Goal: Use online tool/utility: Utilize a website feature to perform a specific function

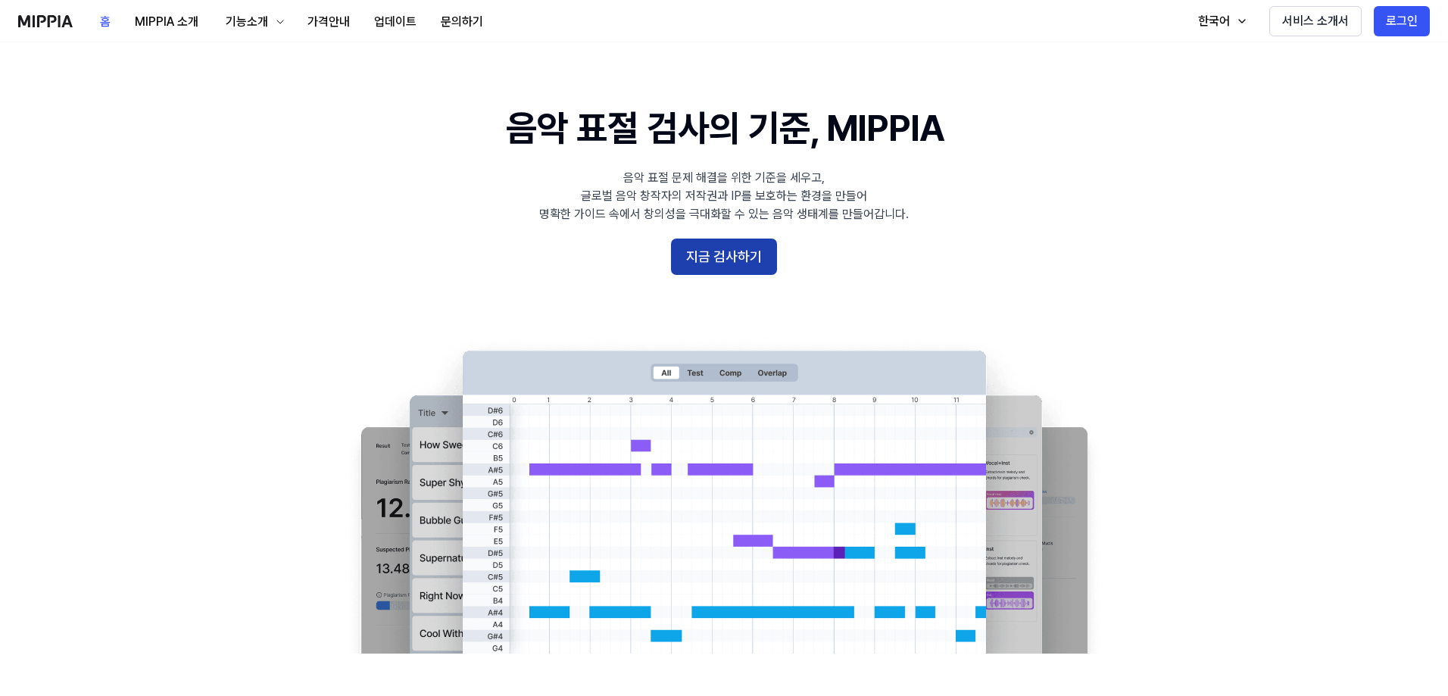
click at [722, 242] on button "지금 검사하기" at bounding box center [724, 257] width 106 height 36
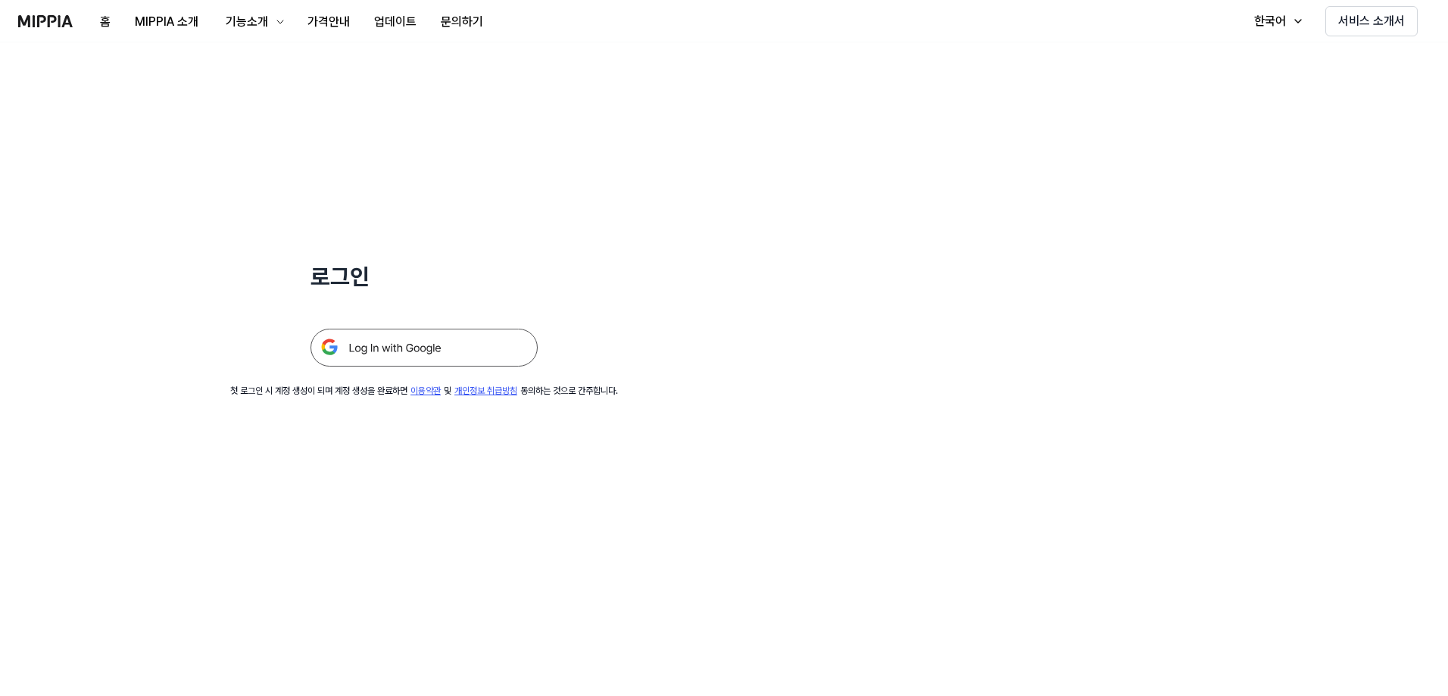
click at [394, 347] on img at bounding box center [423, 348] width 227 height 38
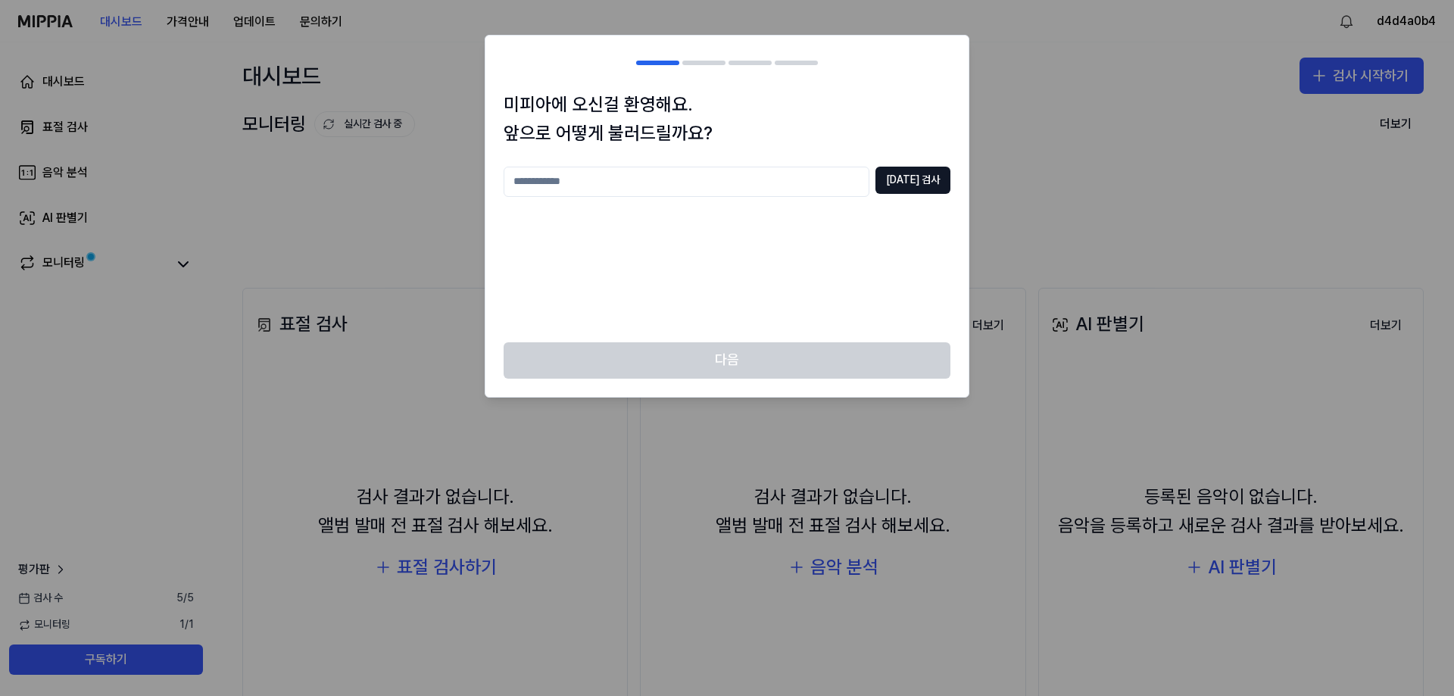
click at [642, 191] on input "text" at bounding box center [687, 182] width 366 height 30
type input "*"
type input "*****"
click at [901, 187] on button "중복 검사" at bounding box center [912, 180] width 75 height 27
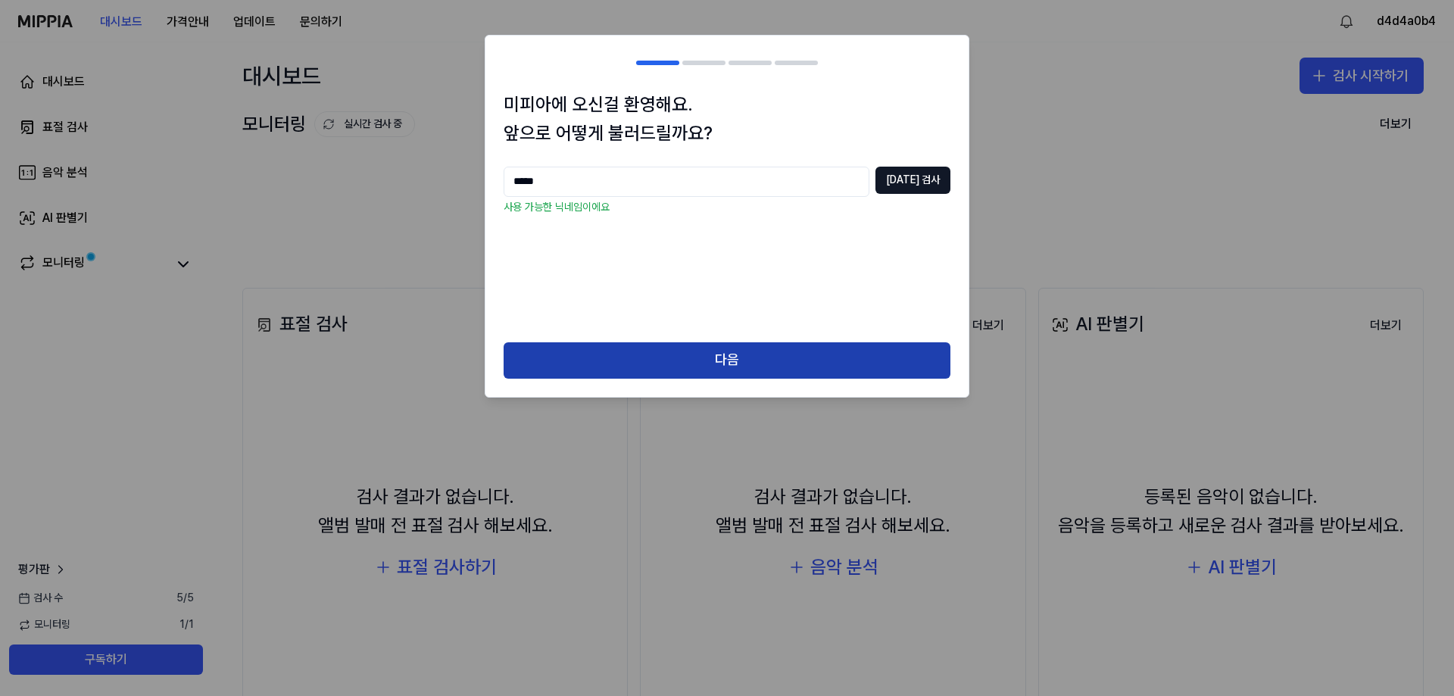
click at [732, 353] on button "다음" at bounding box center [727, 360] width 447 height 36
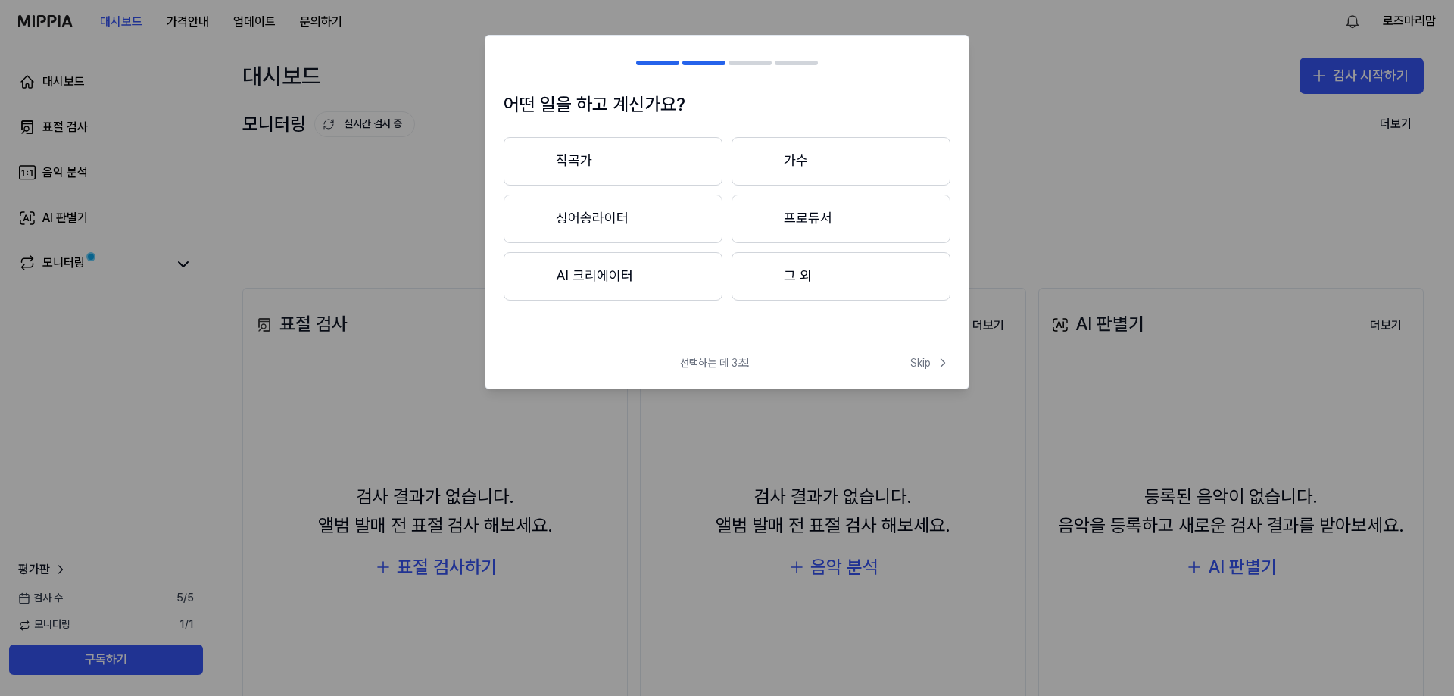
click at [777, 272] on button "그 외" at bounding box center [840, 276] width 219 height 48
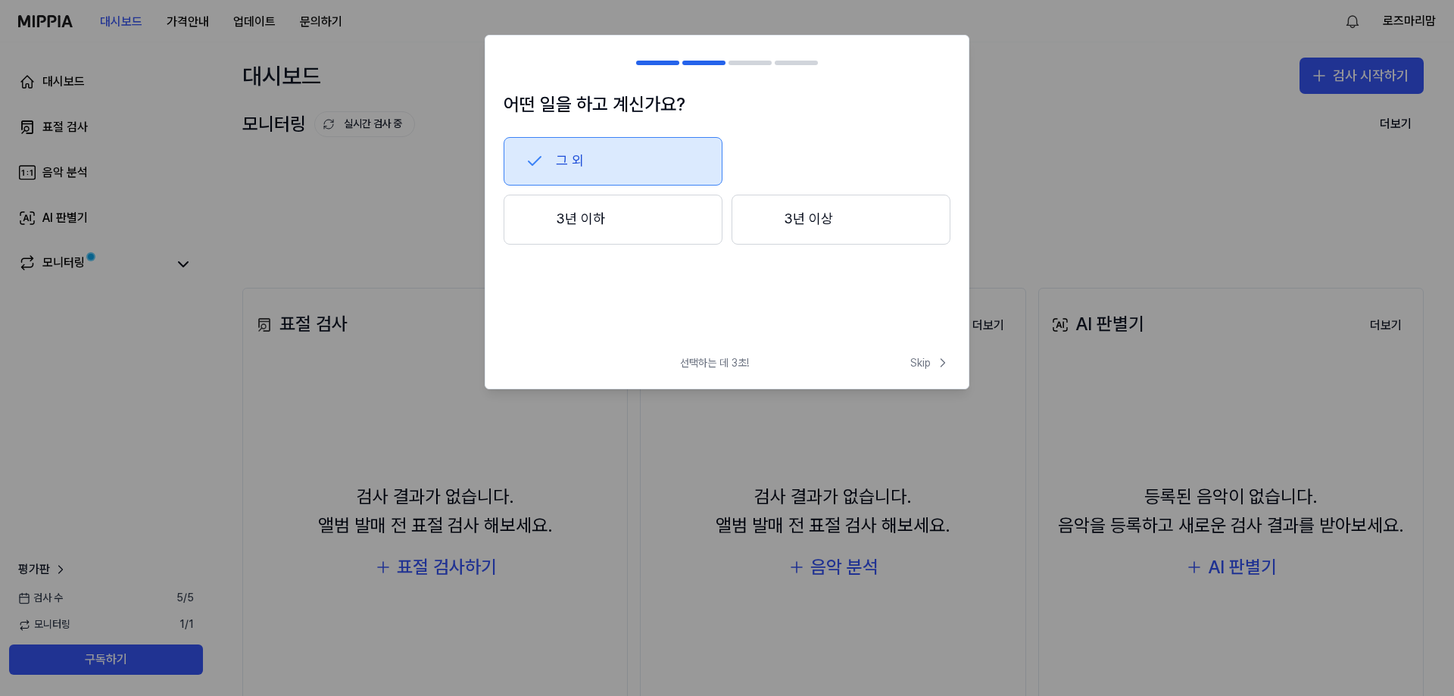
click at [643, 229] on button "3년 이하" at bounding box center [613, 220] width 219 height 50
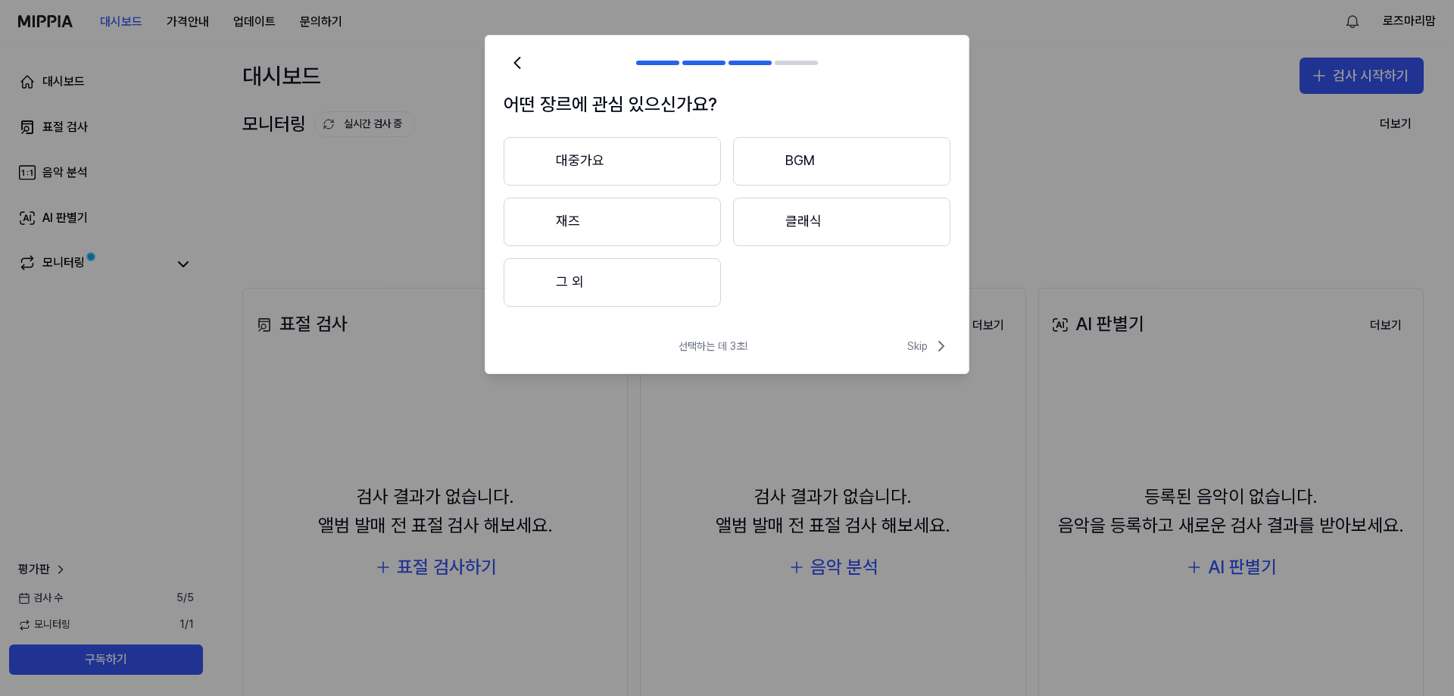
click at [663, 288] on button "그 외" at bounding box center [612, 282] width 217 height 48
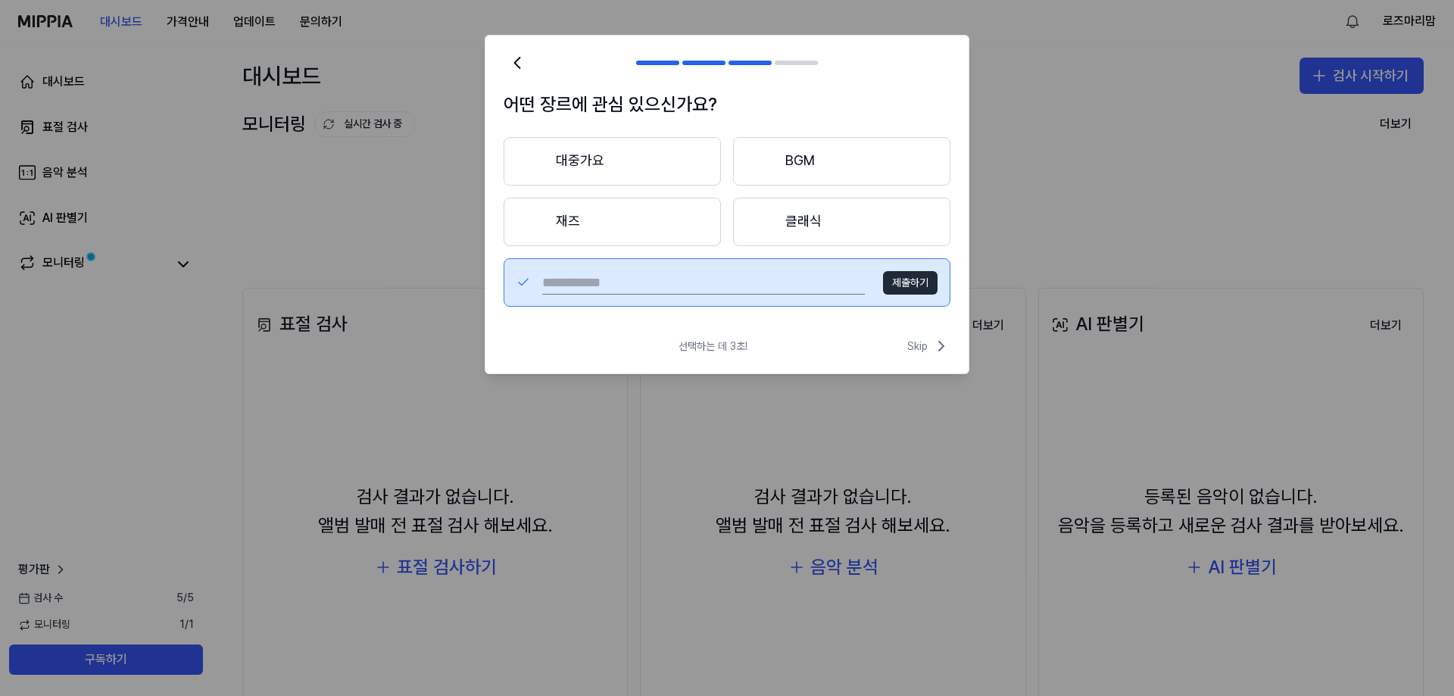
click at [584, 223] on button "재즈" at bounding box center [612, 222] width 217 height 48
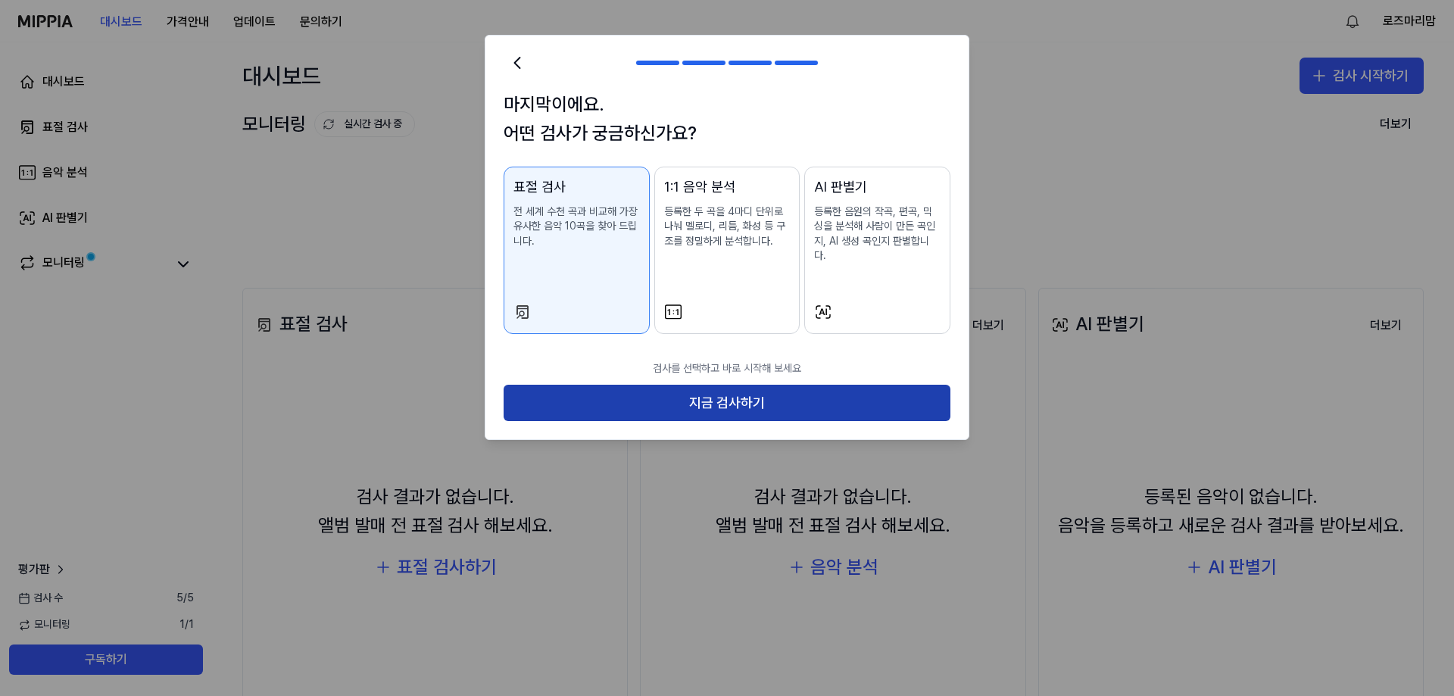
click at [719, 390] on button "지금 검사하기" at bounding box center [727, 403] width 447 height 36
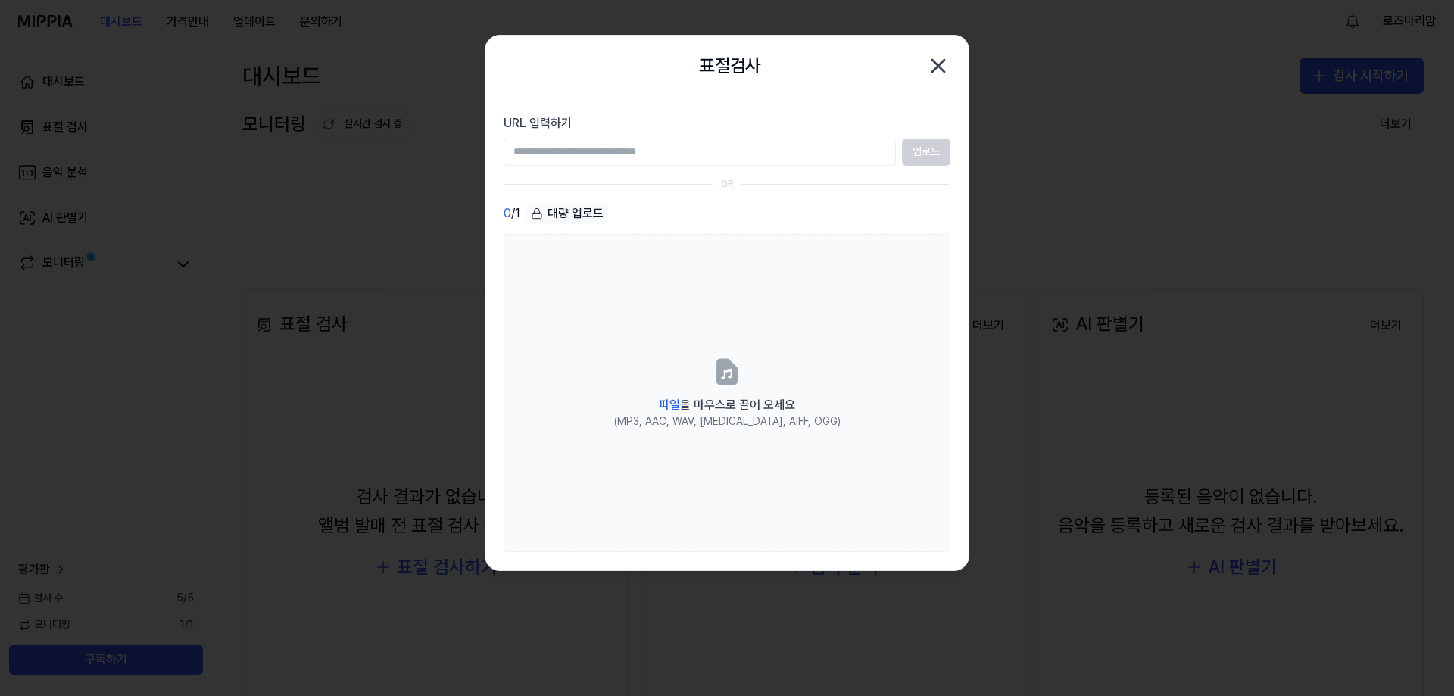
click at [651, 153] on input "URL 입력하기" at bounding box center [700, 152] width 392 height 27
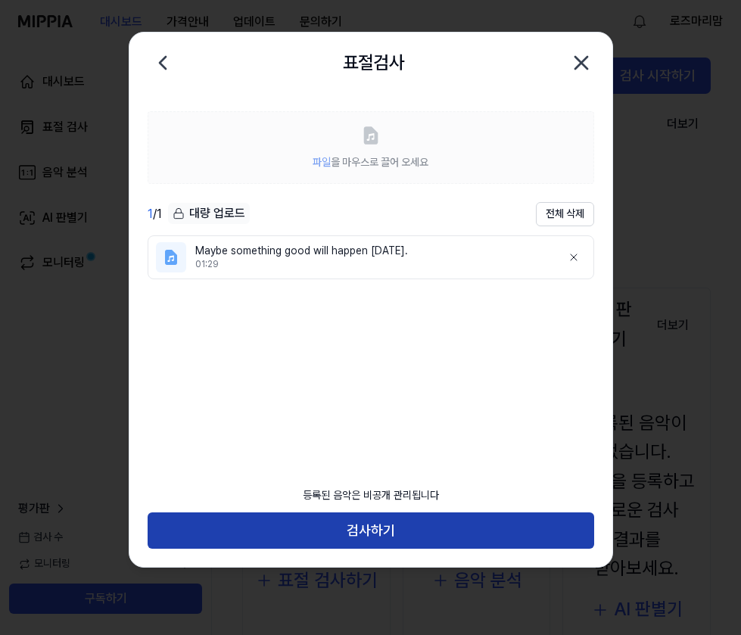
click at [369, 530] on button "검사하기" at bounding box center [371, 531] width 447 height 36
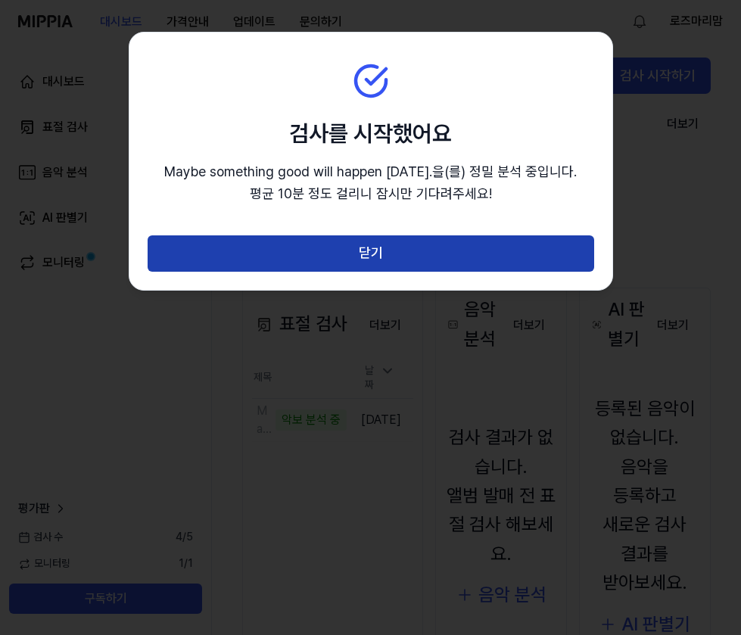
click at [353, 257] on button "닫기" at bounding box center [371, 253] width 447 height 36
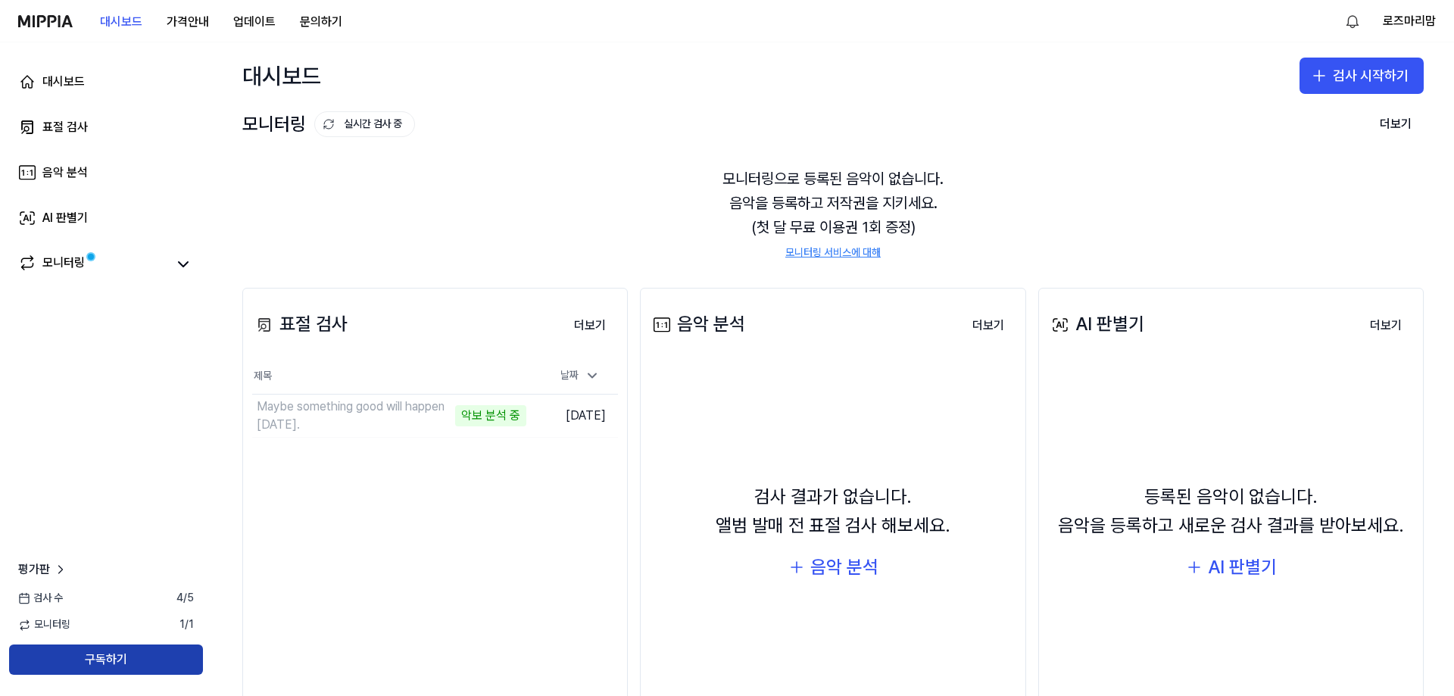
click at [136, 658] on button "구독하기" at bounding box center [106, 659] width 194 height 30
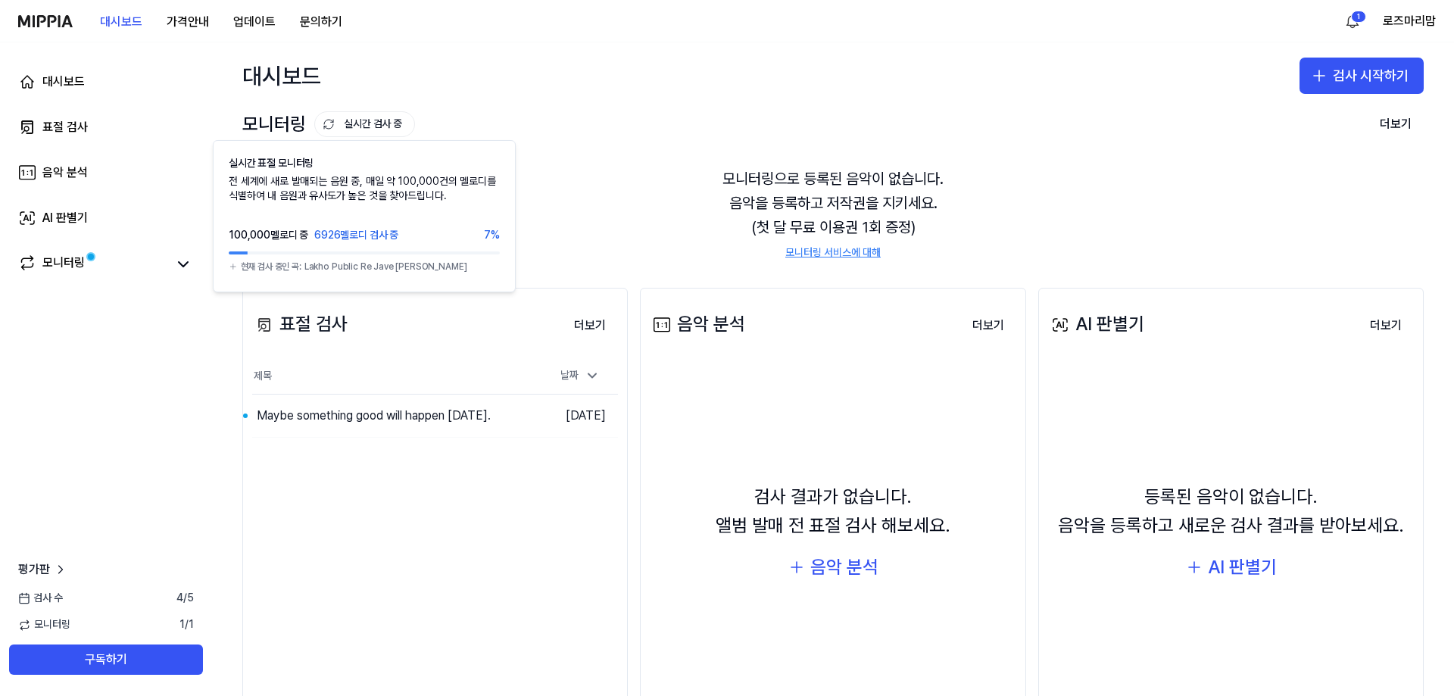
click at [363, 126] on button "실시간 검사 중" at bounding box center [364, 124] width 101 height 26
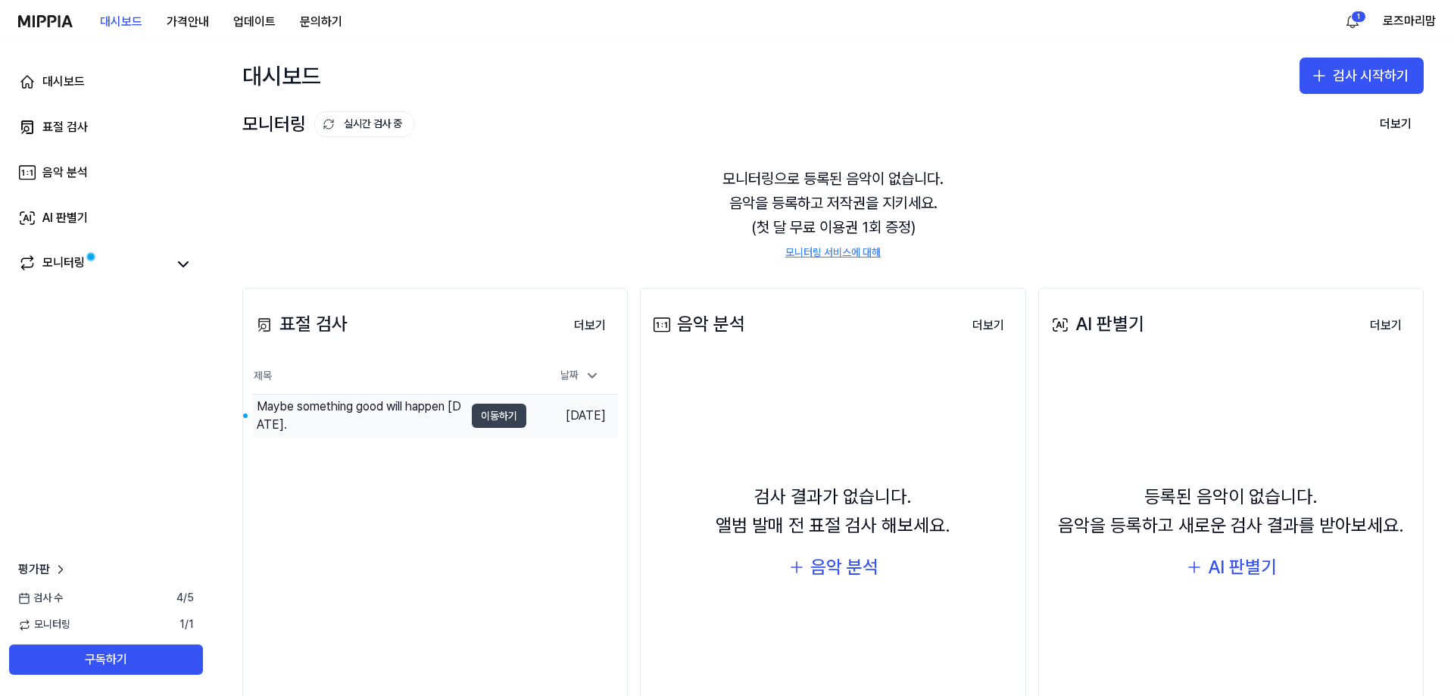
click at [510, 419] on button "이동하기" at bounding box center [499, 416] width 55 height 24
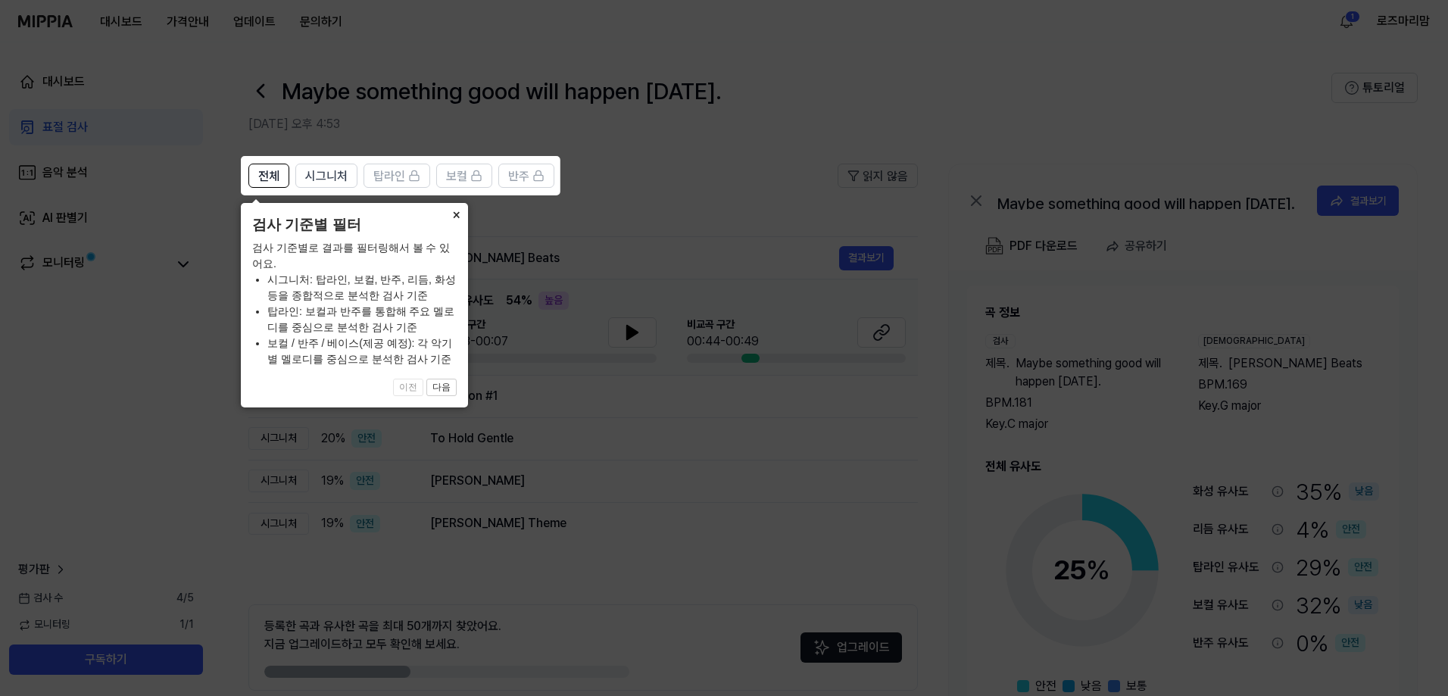
click at [457, 211] on button "×" at bounding box center [456, 213] width 24 height 21
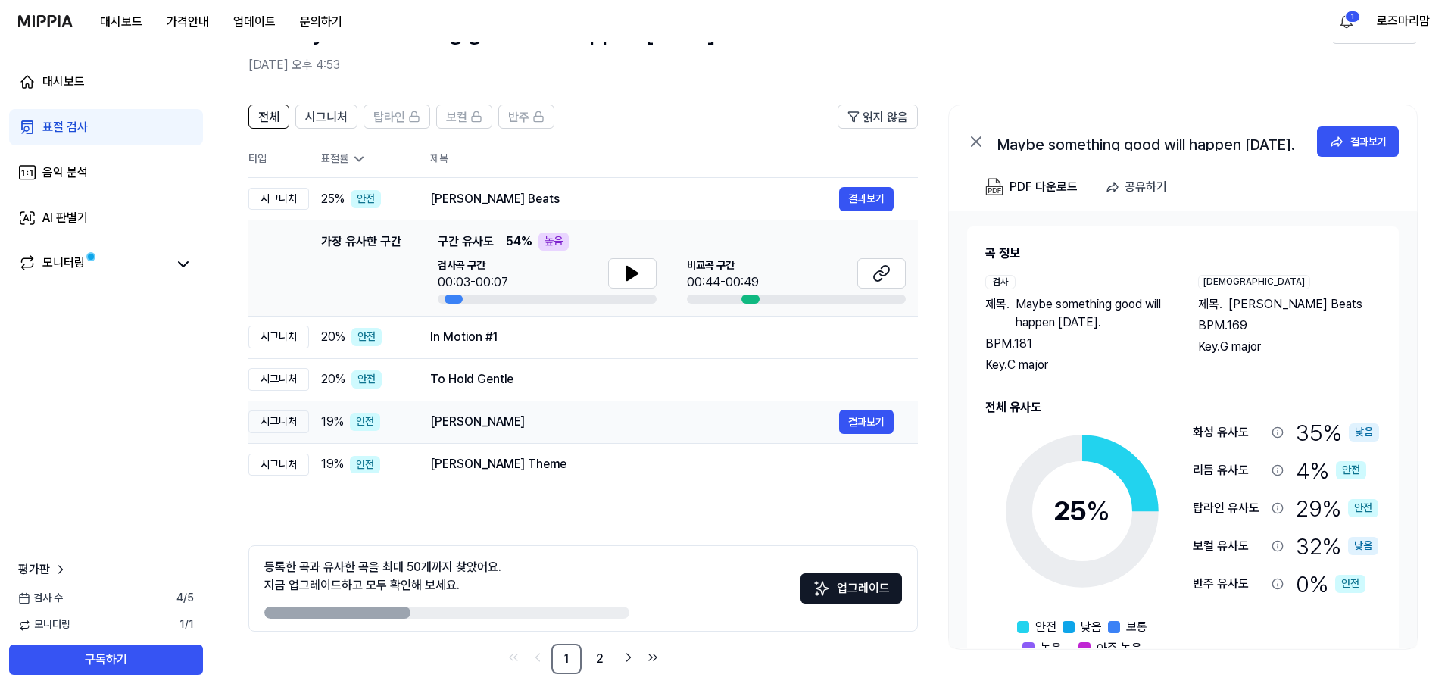
scroll to position [67, 0]
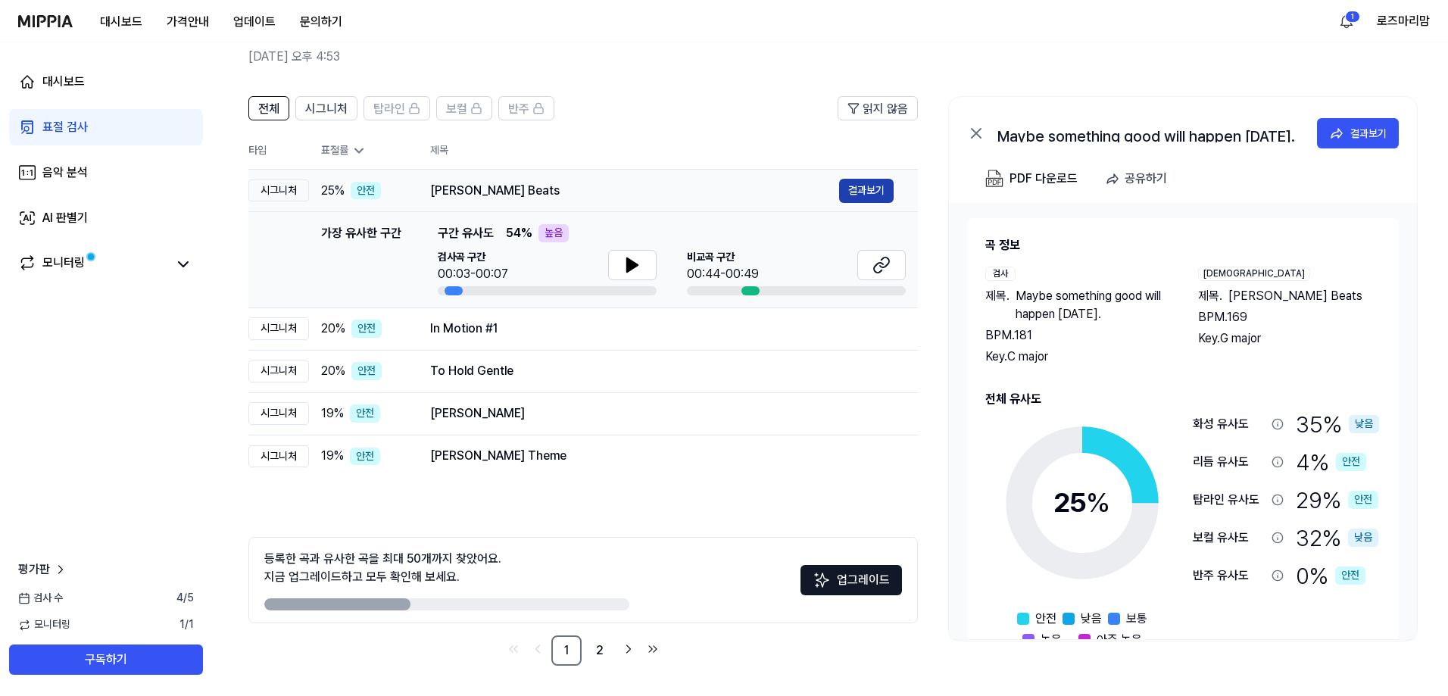
click at [860, 191] on button "결과보기" at bounding box center [866, 191] width 55 height 24
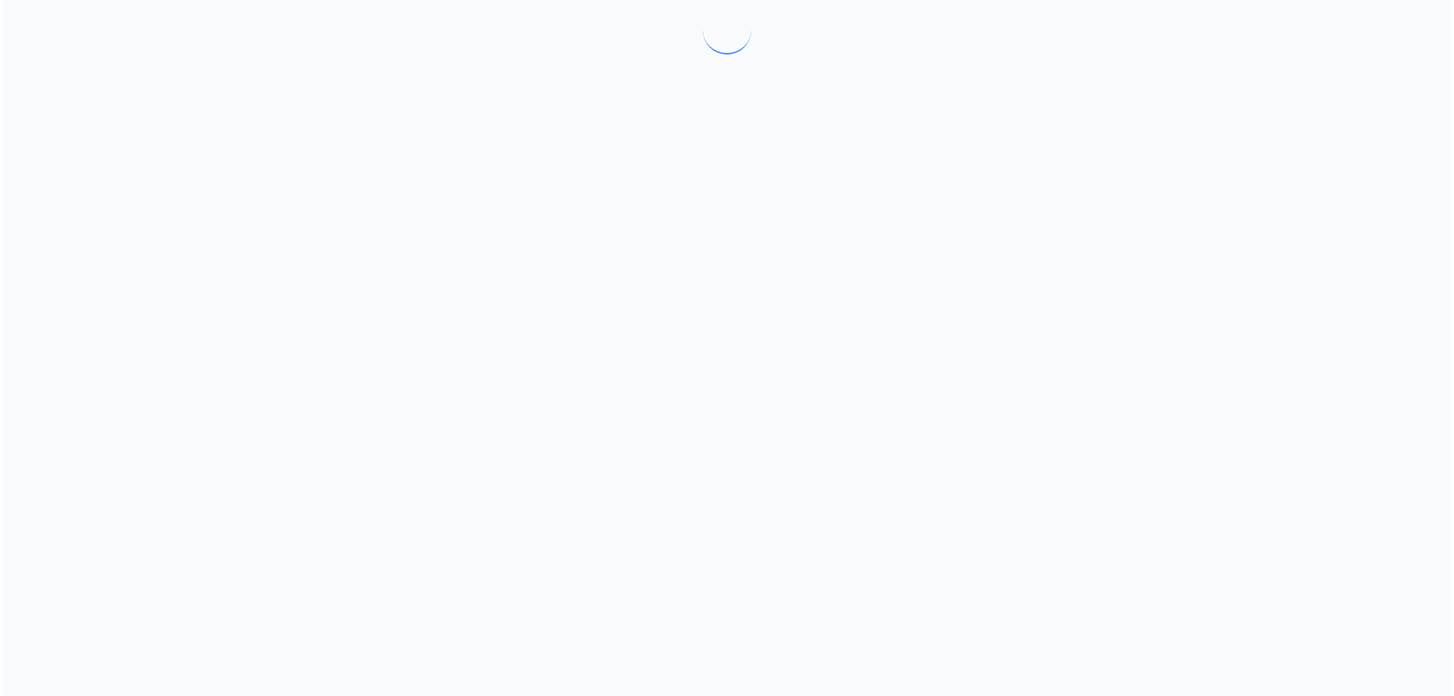
scroll to position [0, 0]
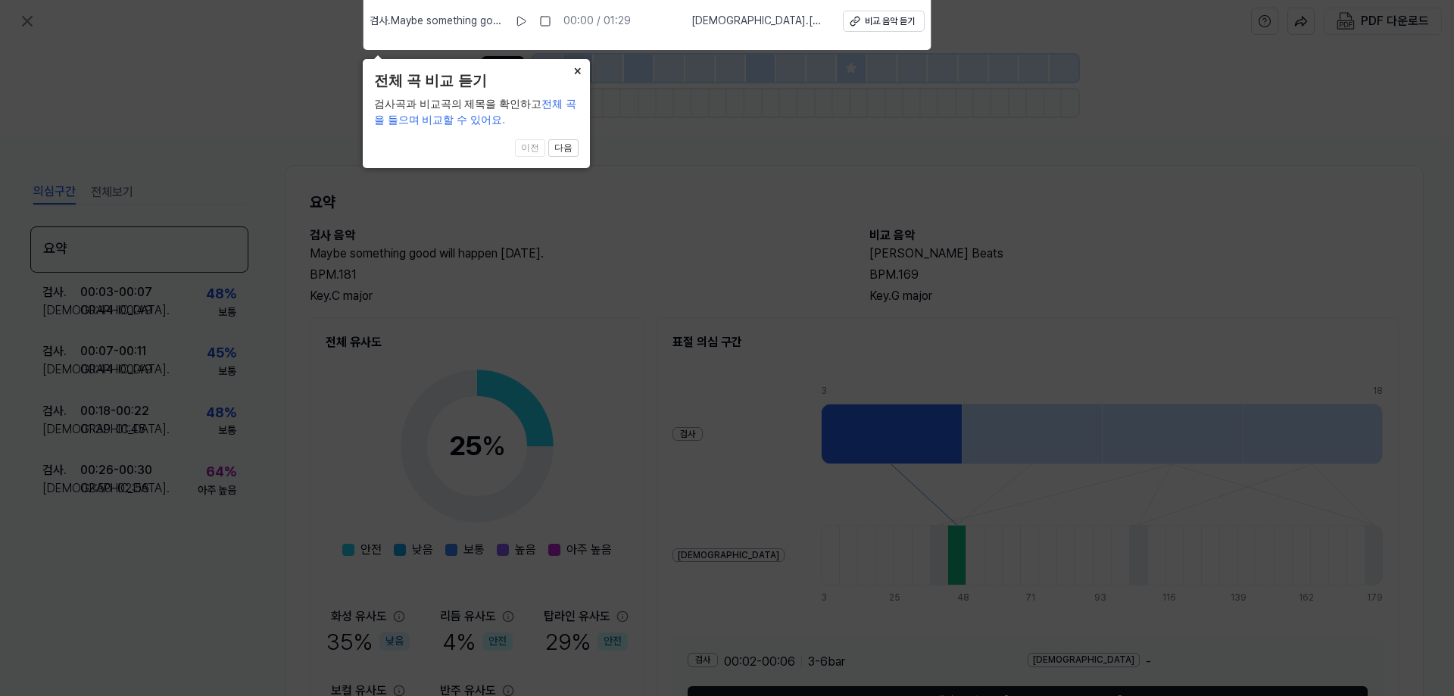
click at [577, 65] on button "×" at bounding box center [578, 69] width 24 height 21
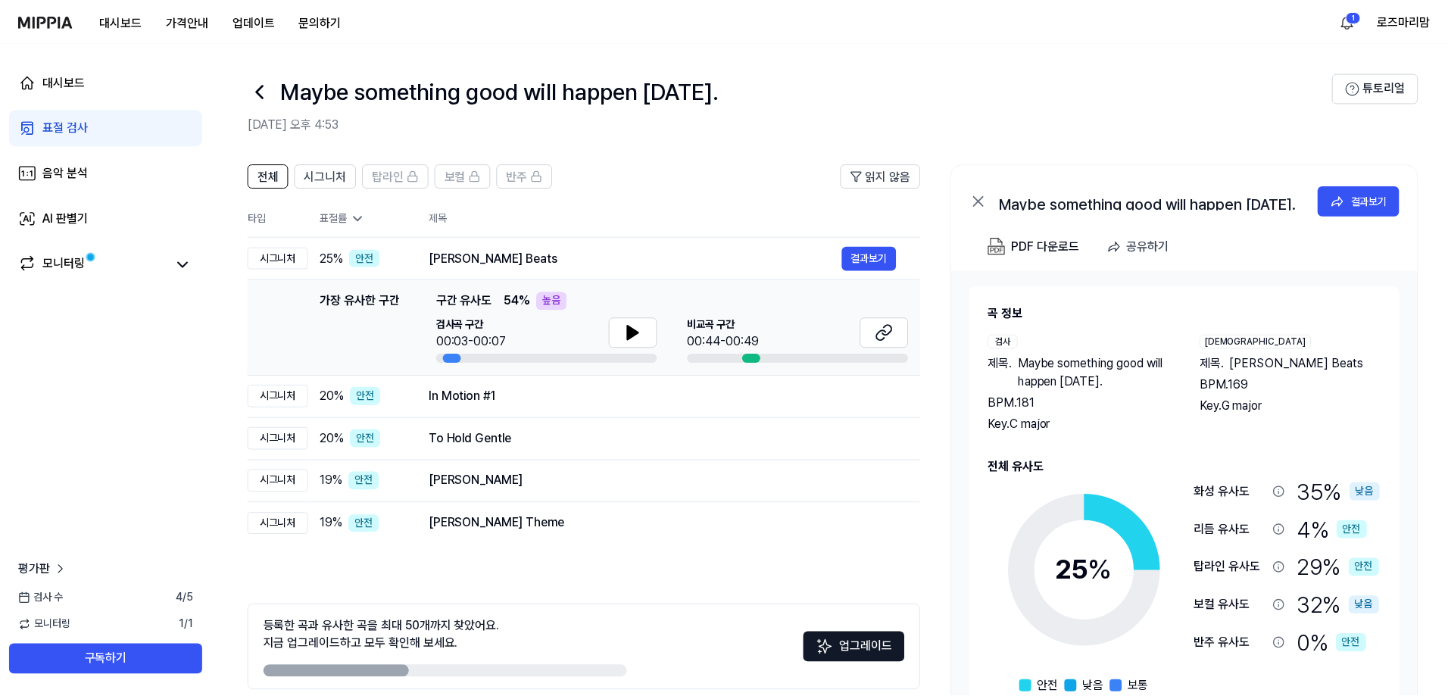
scroll to position [67, 0]
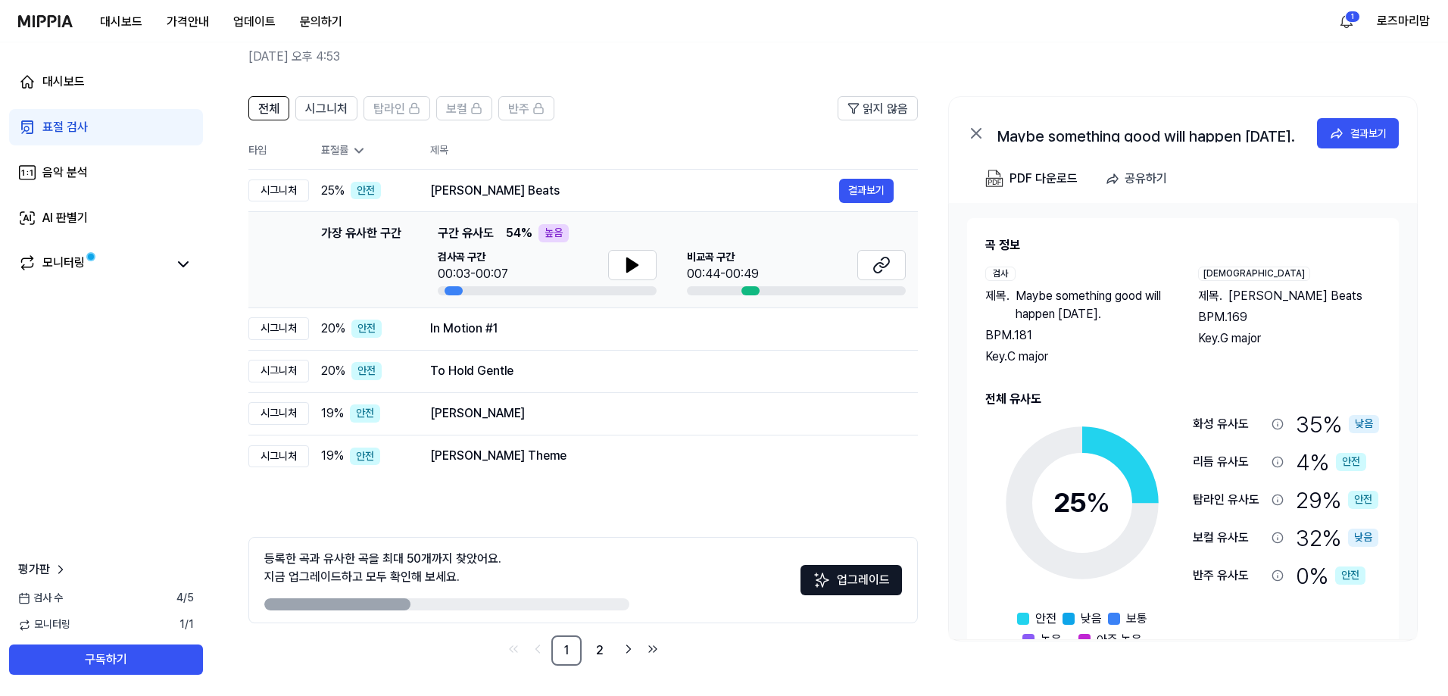
click at [350, 153] on div "표절률" at bounding box center [363, 150] width 85 height 15
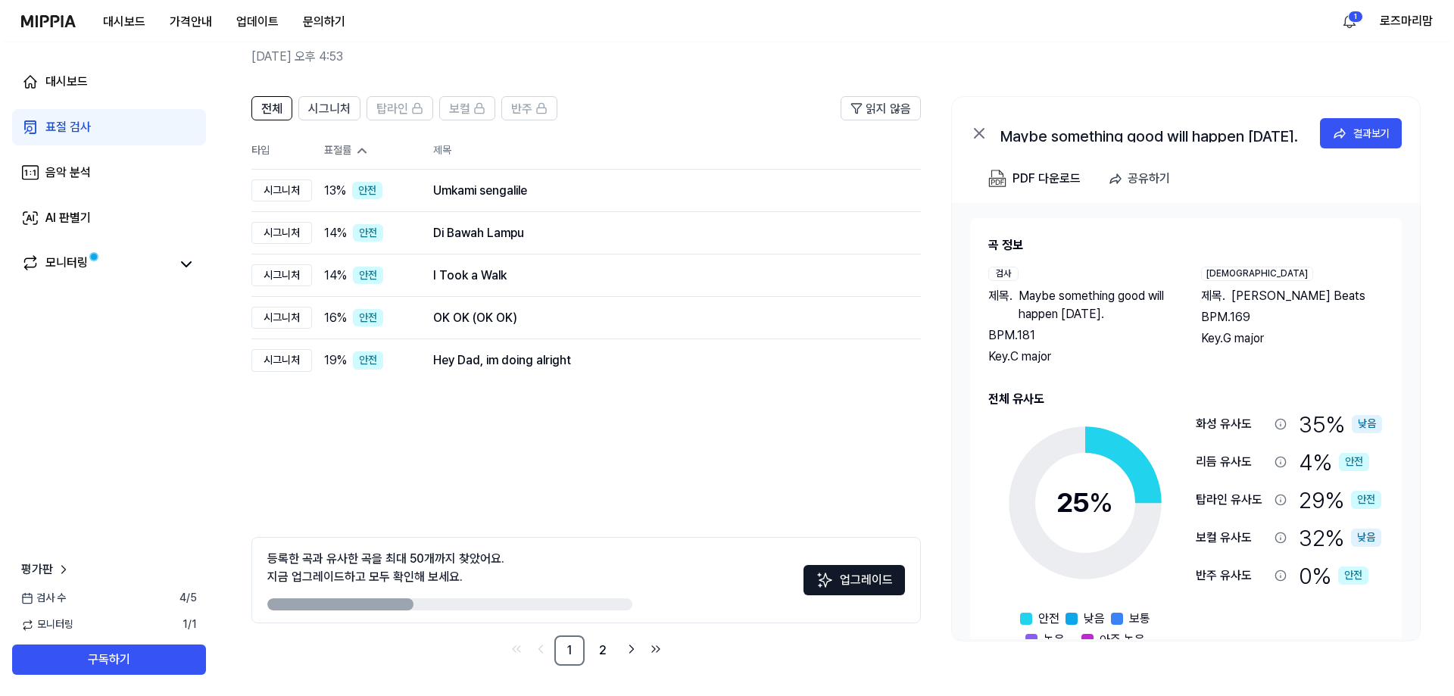
scroll to position [0, 0]
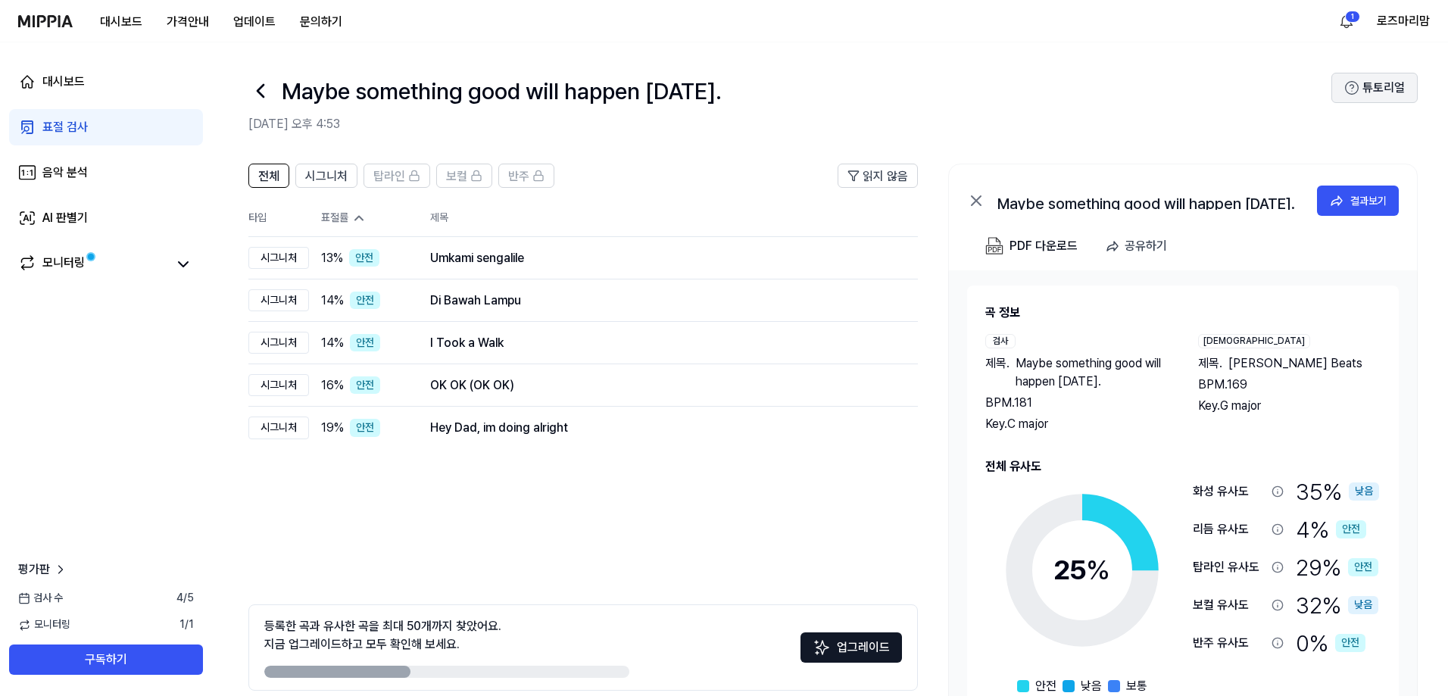
click at [1364, 86] on button "튜토리얼" at bounding box center [1374, 88] width 86 height 30
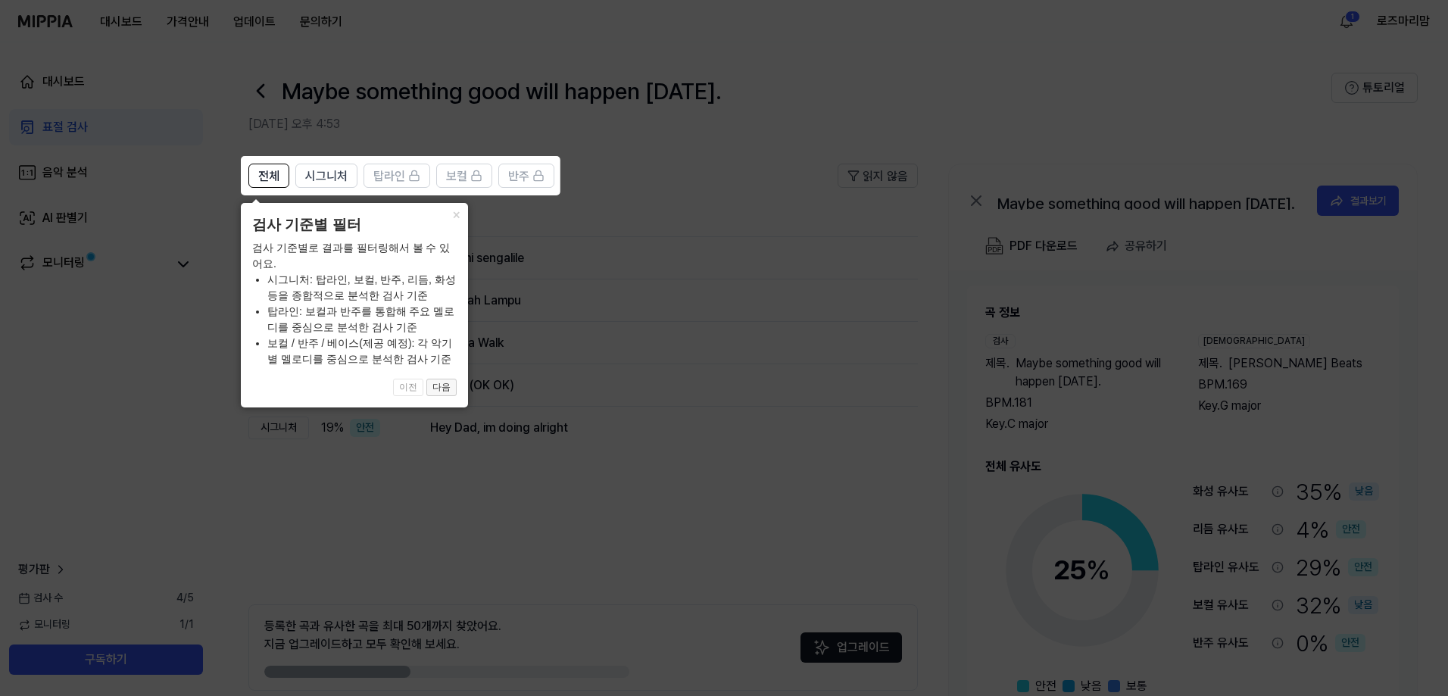
click at [433, 388] on button "다음" at bounding box center [441, 388] width 30 height 18
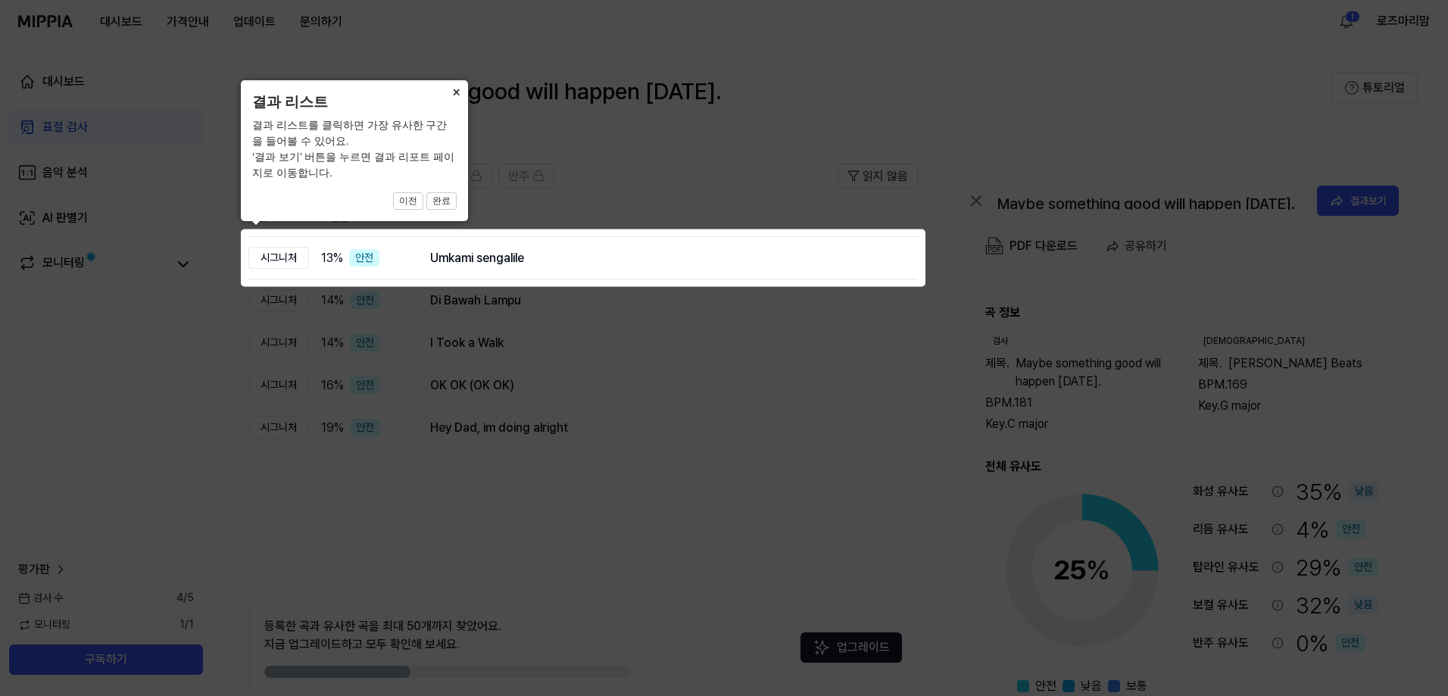
click at [455, 89] on button "×" at bounding box center [456, 90] width 24 height 21
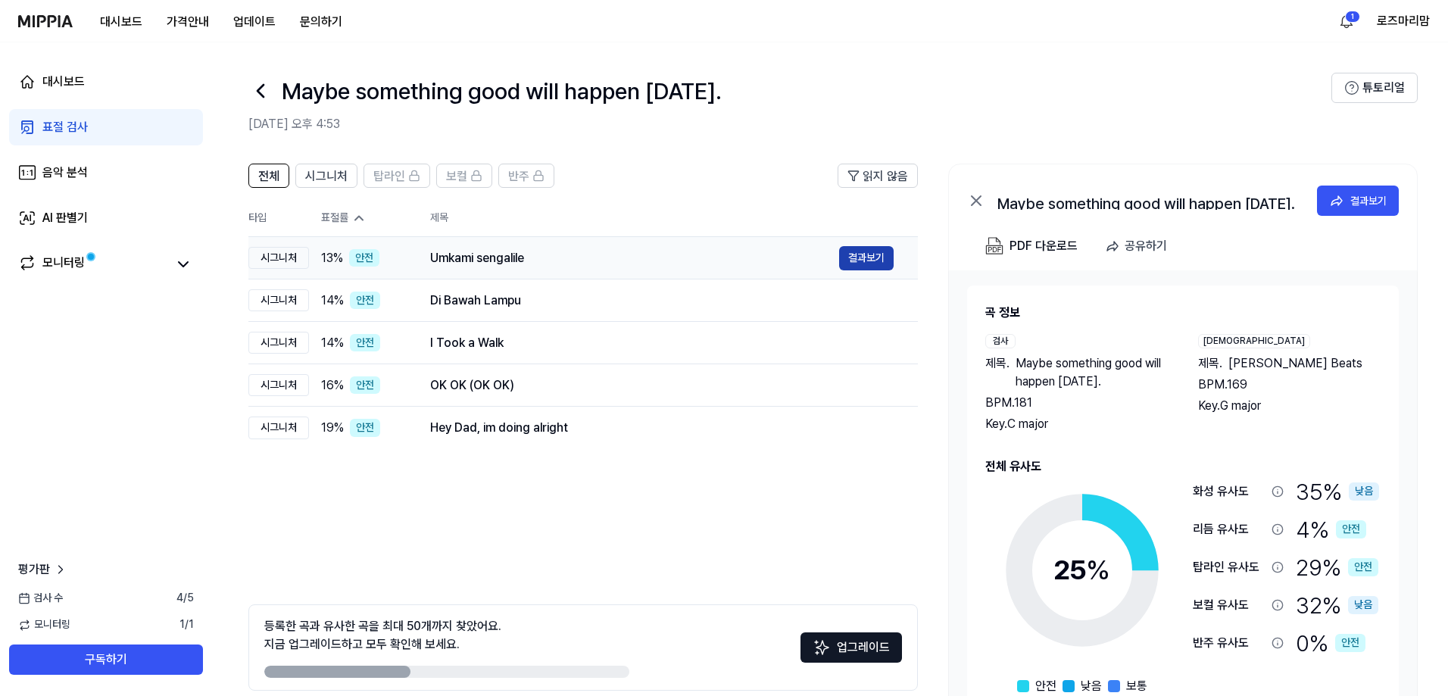
click at [862, 257] on button "결과보기" at bounding box center [866, 258] width 55 height 24
